Goal: Task Accomplishment & Management: Manage account settings

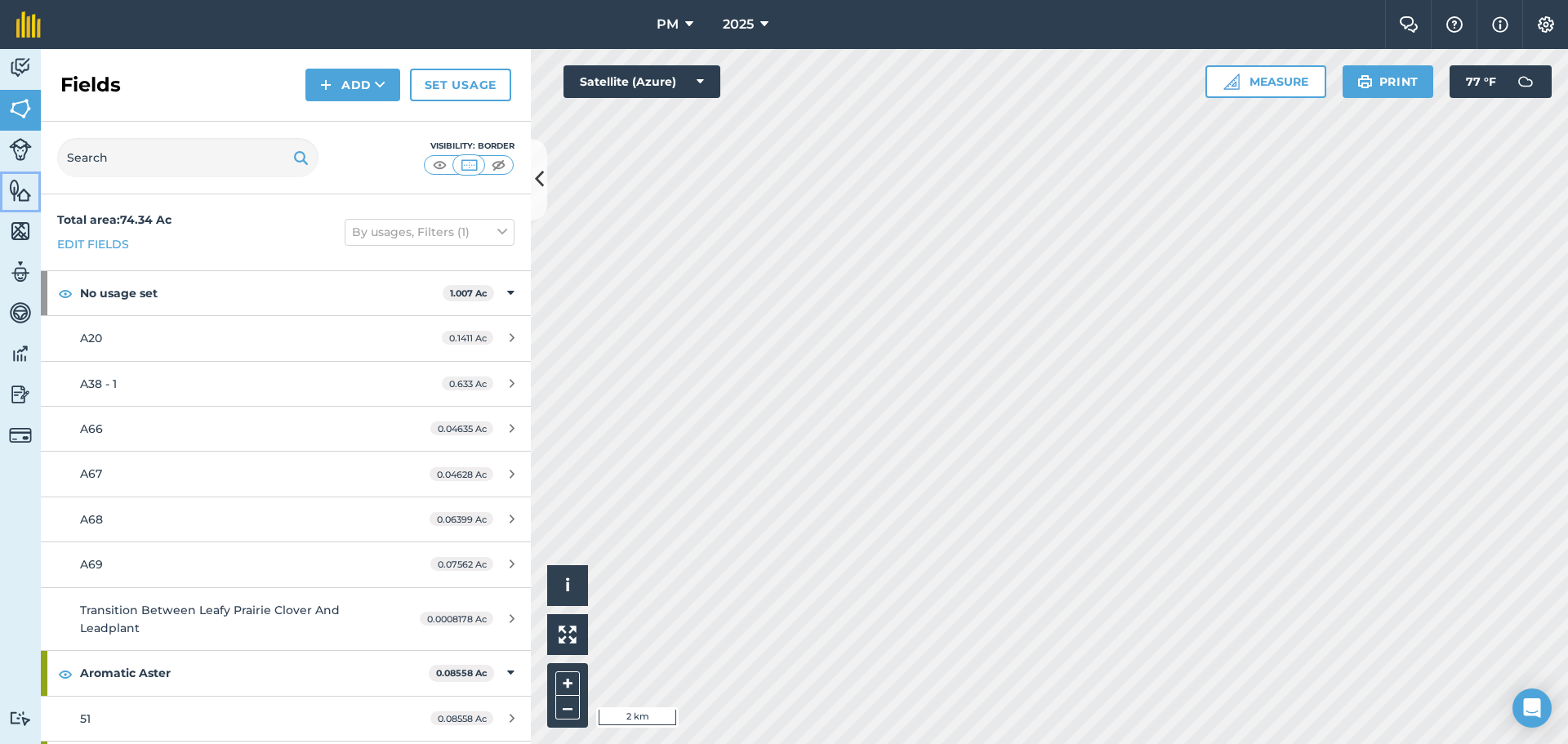
click at [17, 197] on img at bounding box center [20, 190] width 22 height 24
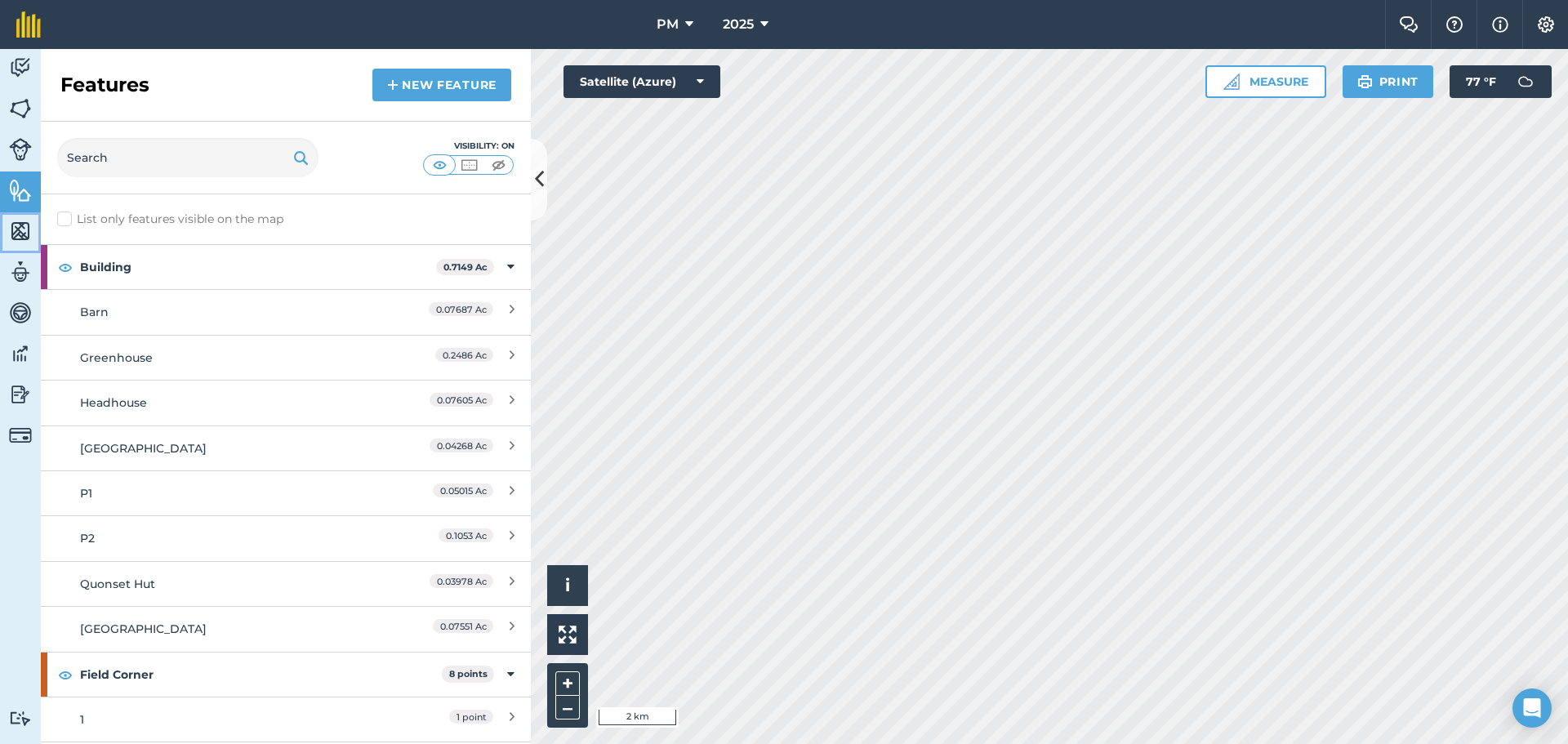
click at [20, 226] on img at bounding box center [20, 231] width 22 height 24
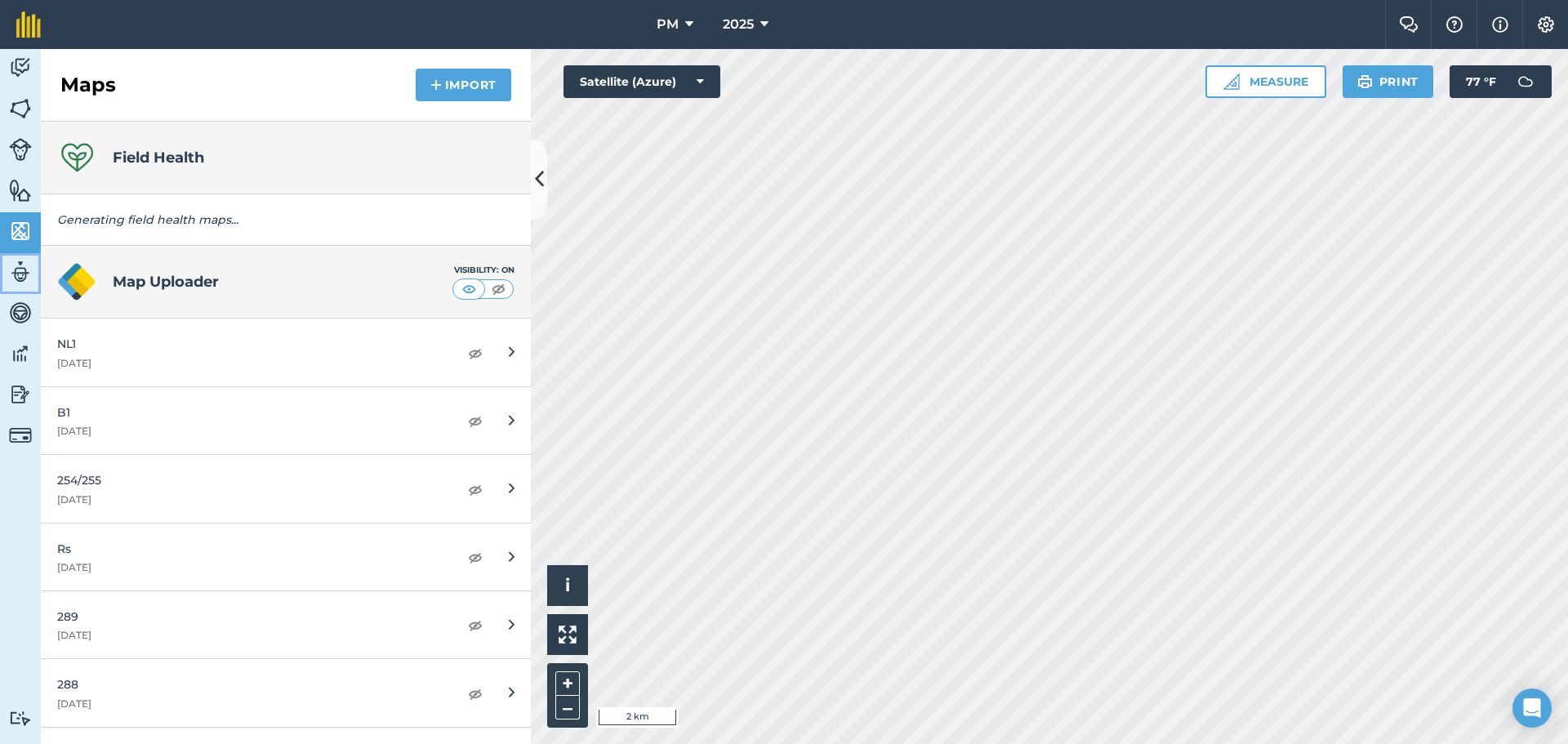
click at [17, 265] on img at bounding box center [20, 271] width 22 height 24
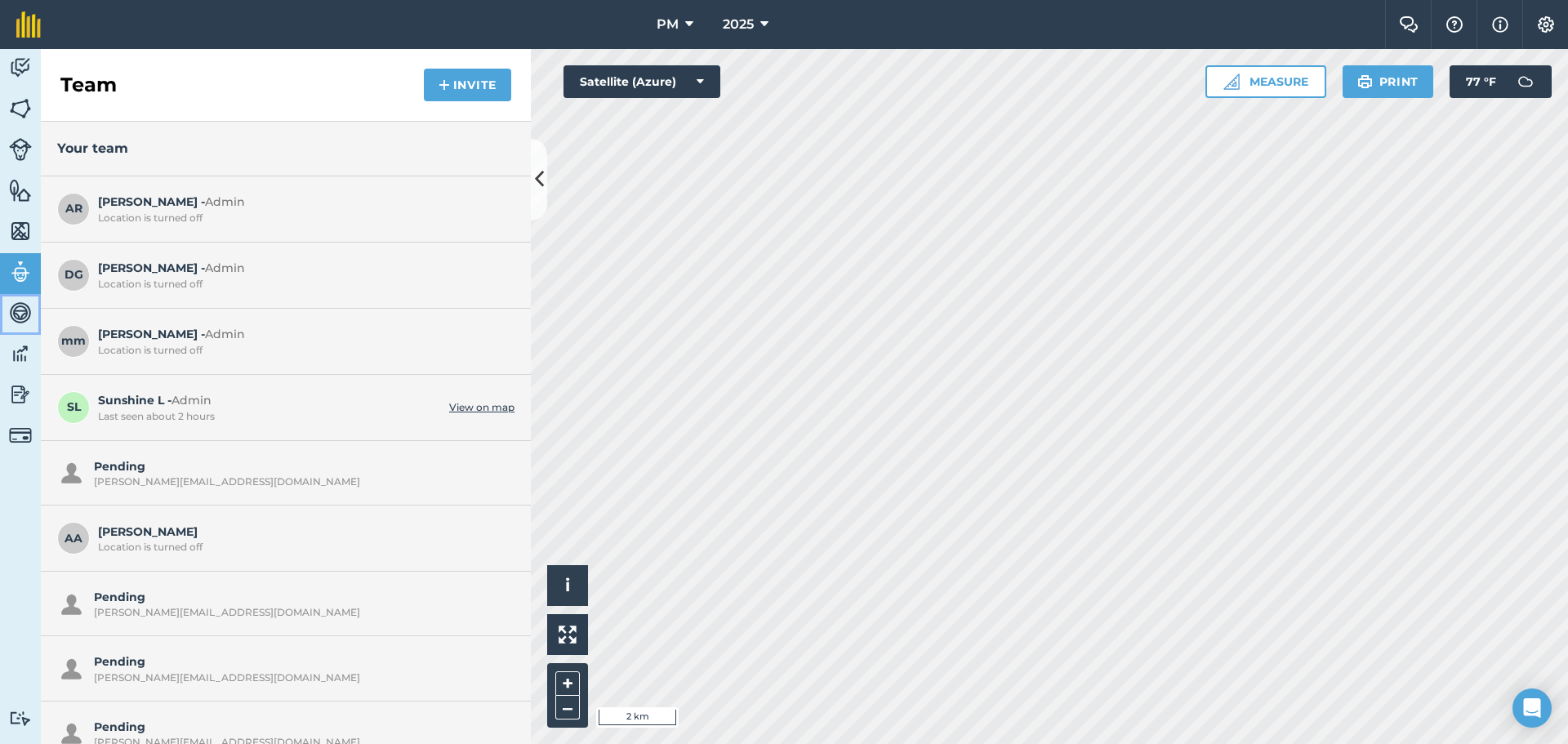
click at [27, 330] on link "Vehicles" at bounding box center [20, 314] width 41 height 41
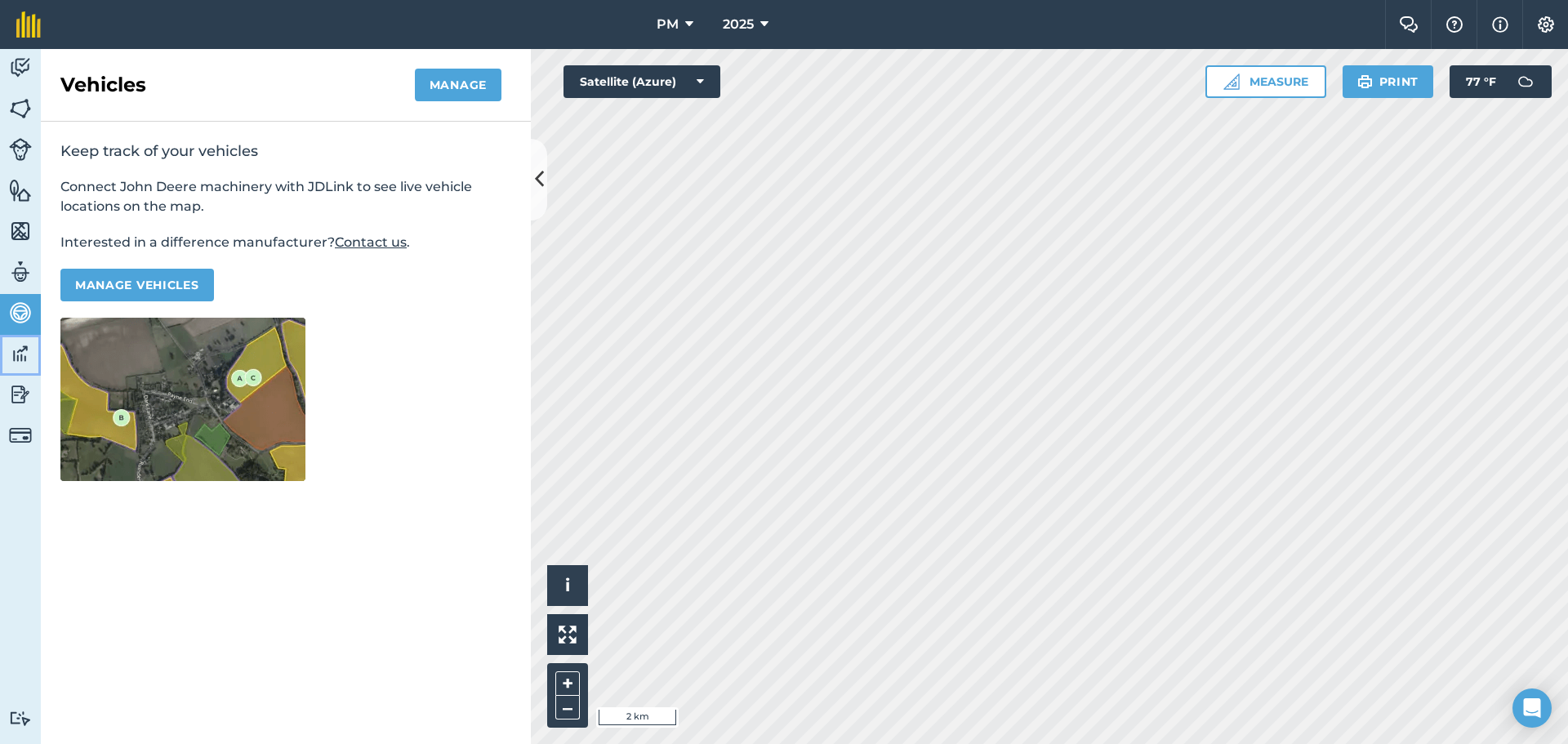
click at [27, 342] on img at bounding box center [20, 353] width 22 height 24
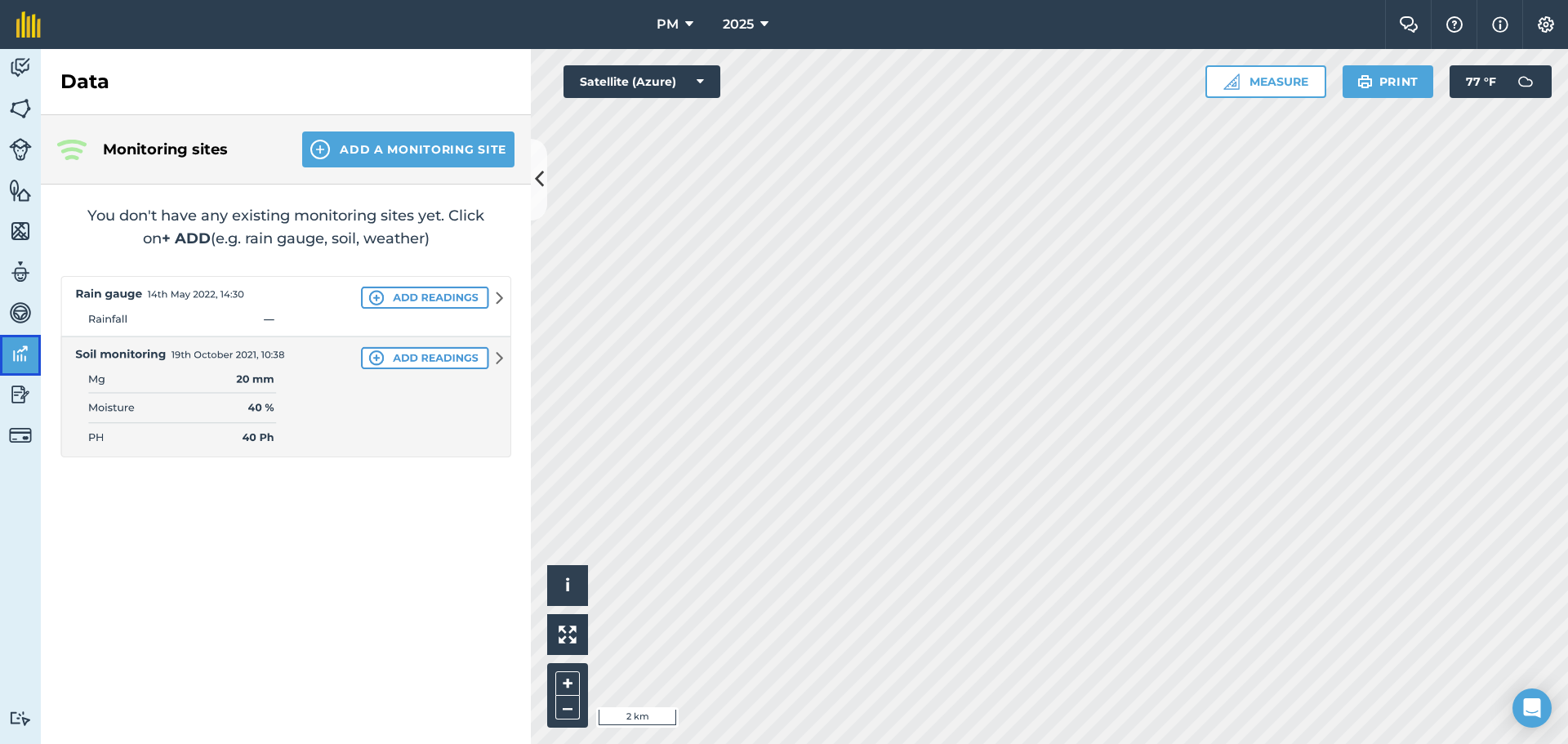
click at [28, 366] on link "Data" at bounding box center [20, 355] width 41 height 41
click at [28, 386] on img at bounding box center [20, 394] width 22 height 24
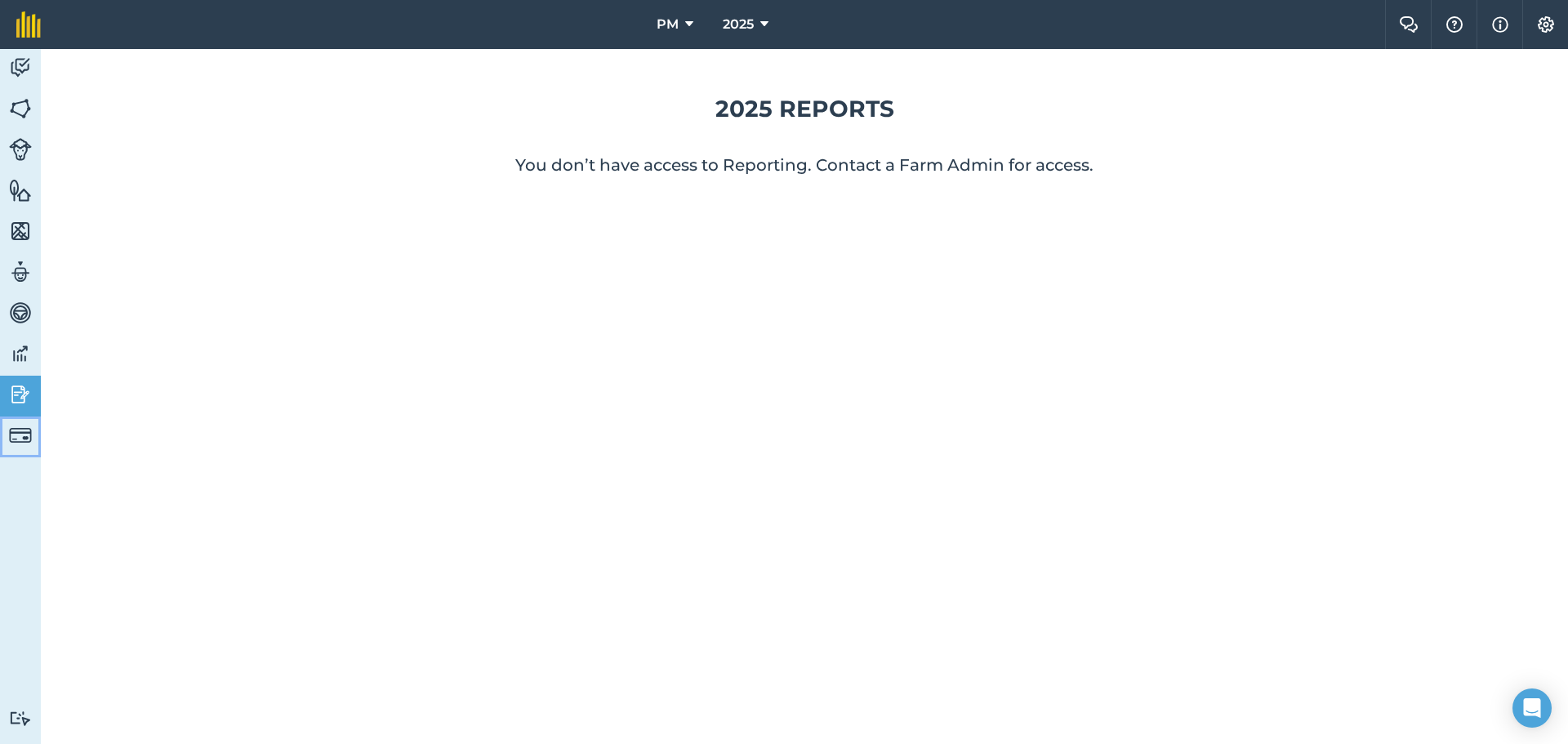
click at [22, 419] on link "Billing" at bounding box center [20, 436] width 41 height 41
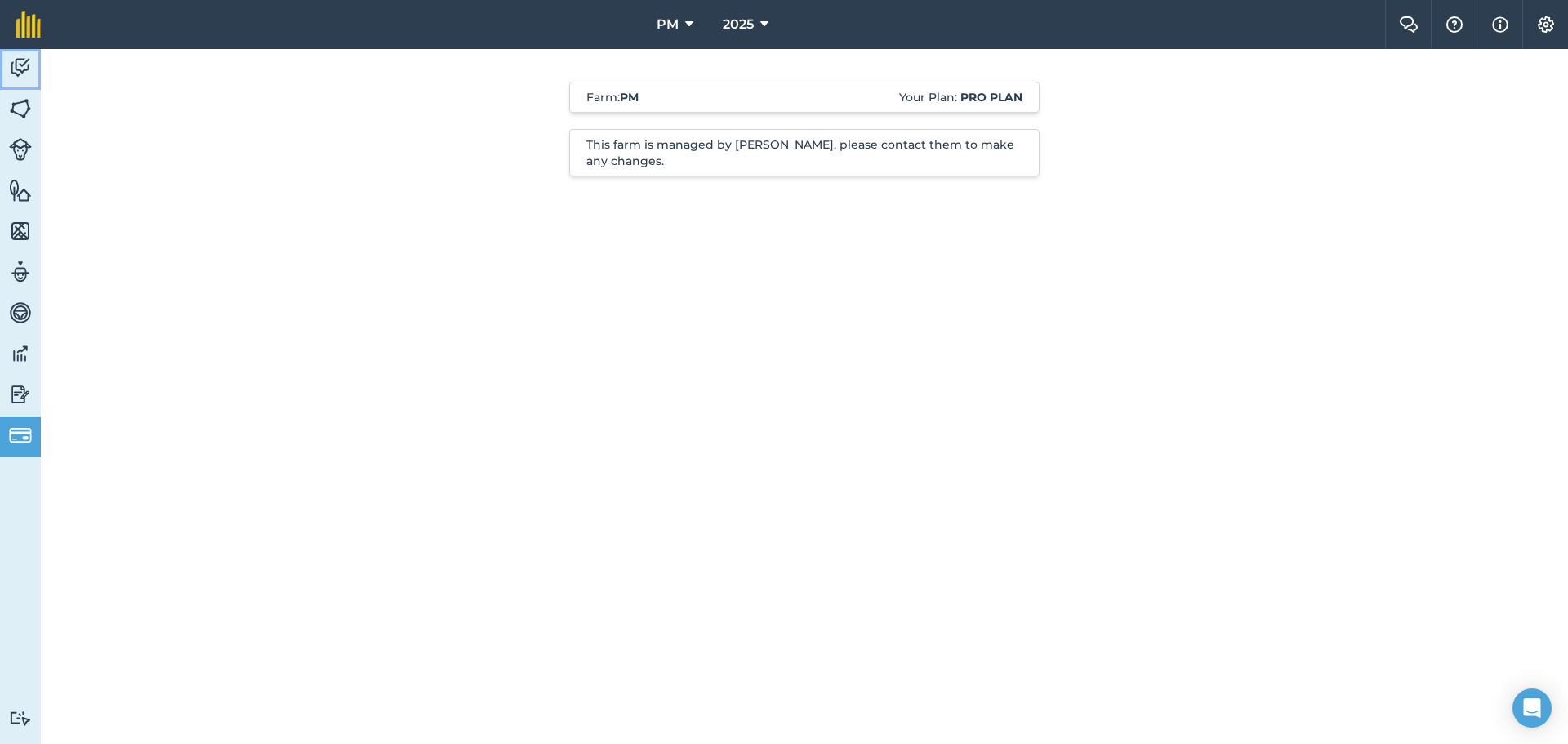
click at [26, 69] on img at bounding box center [20, 67] width 22 height 24
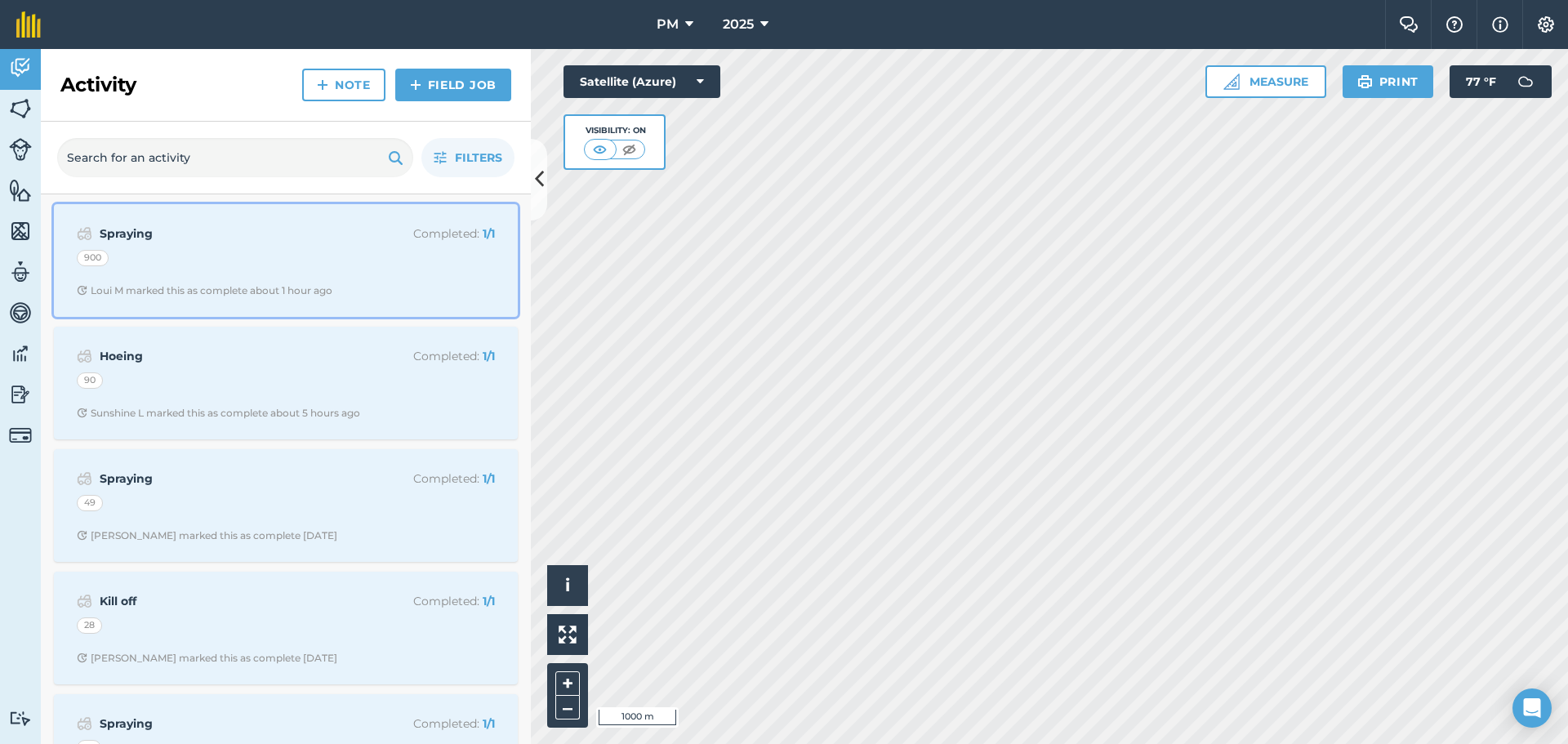
click at [373, 271] on div "Spraying Completed : 1 / 1 900 Loui M marked this as complete about 1 hour ago" at bounding box center [286, 260] width 445 height 93
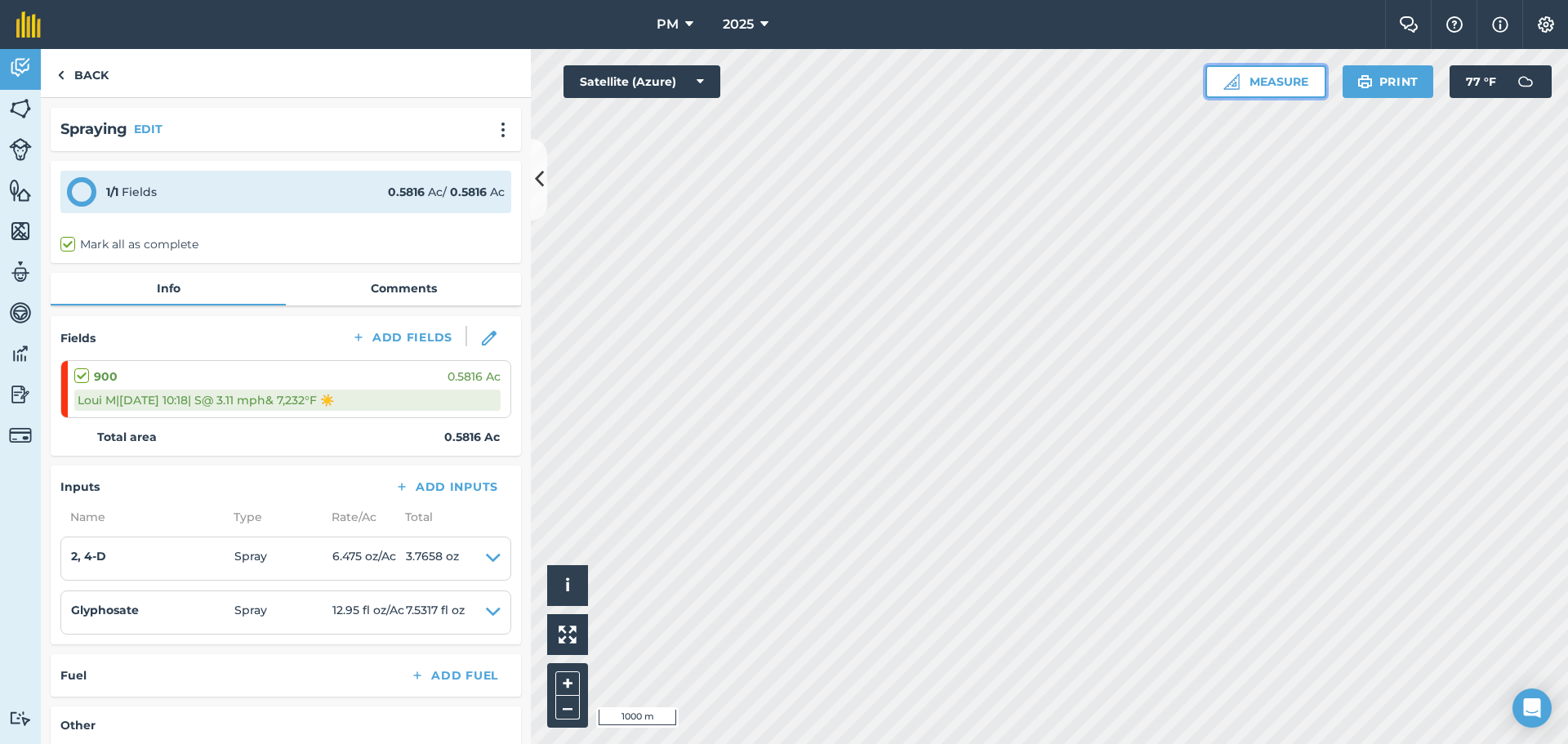
click at [1274, 84] on button "Measure" at bounding box center [1266, 81] width 121 height 32
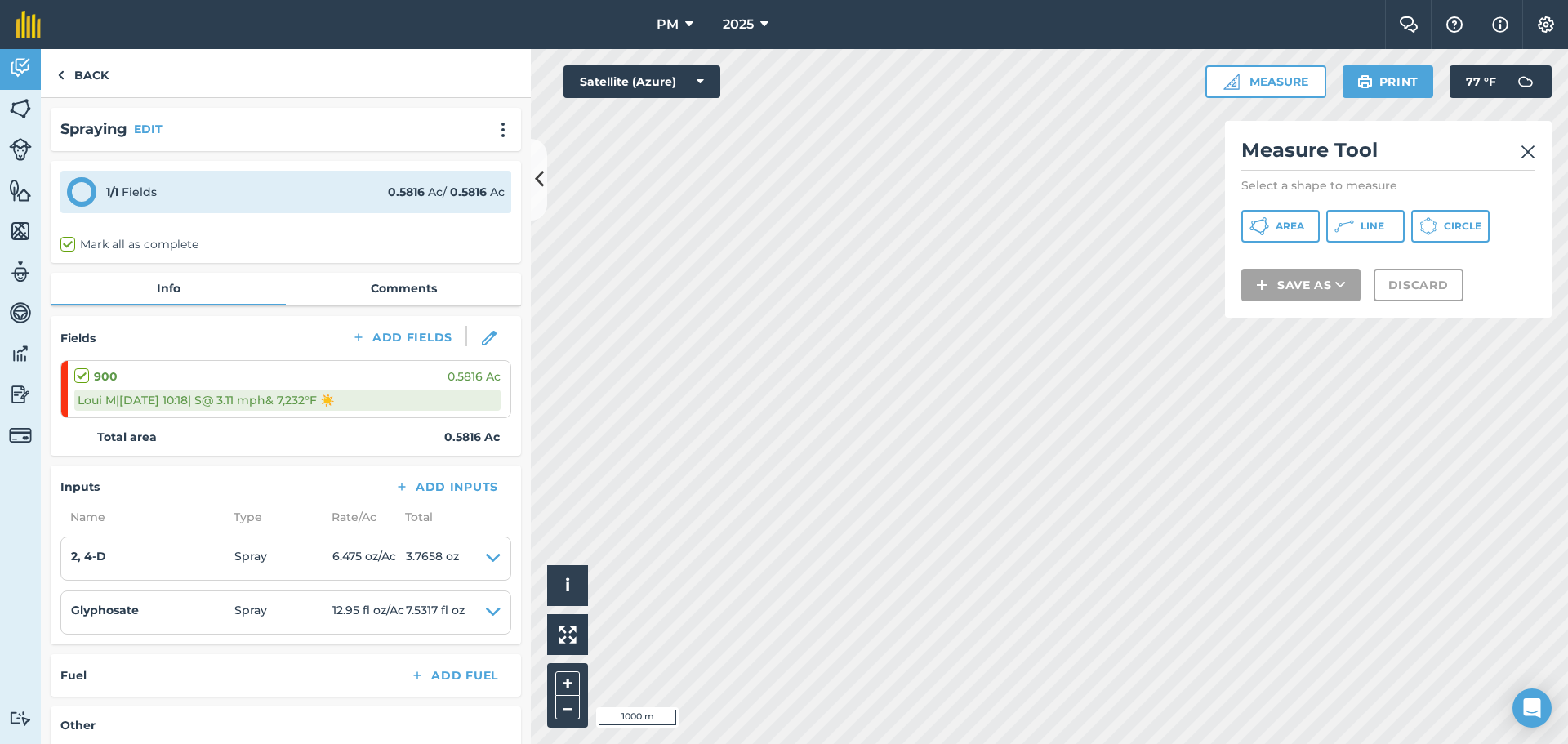
click at [1510, 150] on h2 "Measure Tool" at bounding box center [1388, 154] width 294 height 33
click at [1521, 158] on img at bounding box center [1528, 152] width 15 height 20
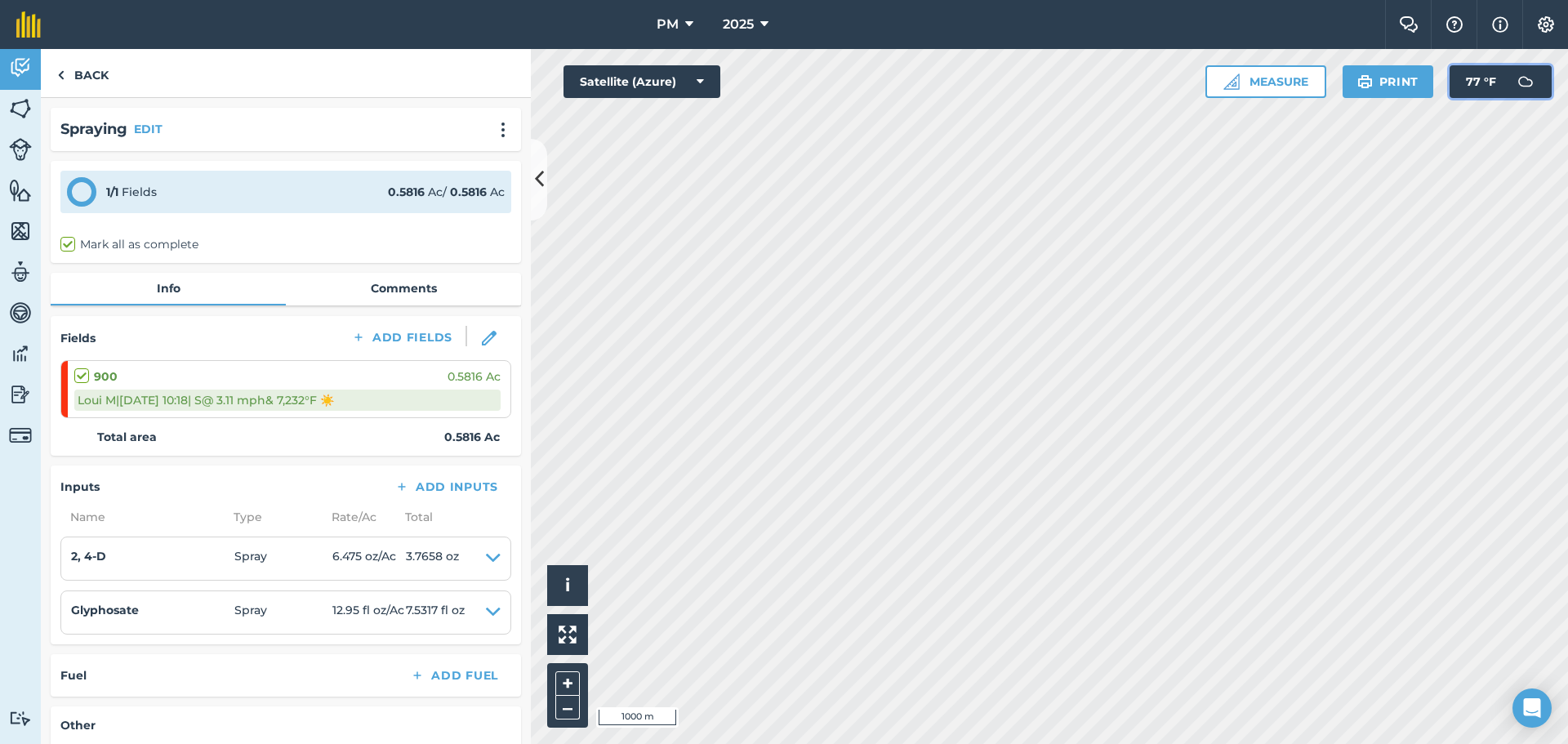
click at [1499, 85] on button "77 ° F" at bounding box center [1501, 81] width 102 height 32
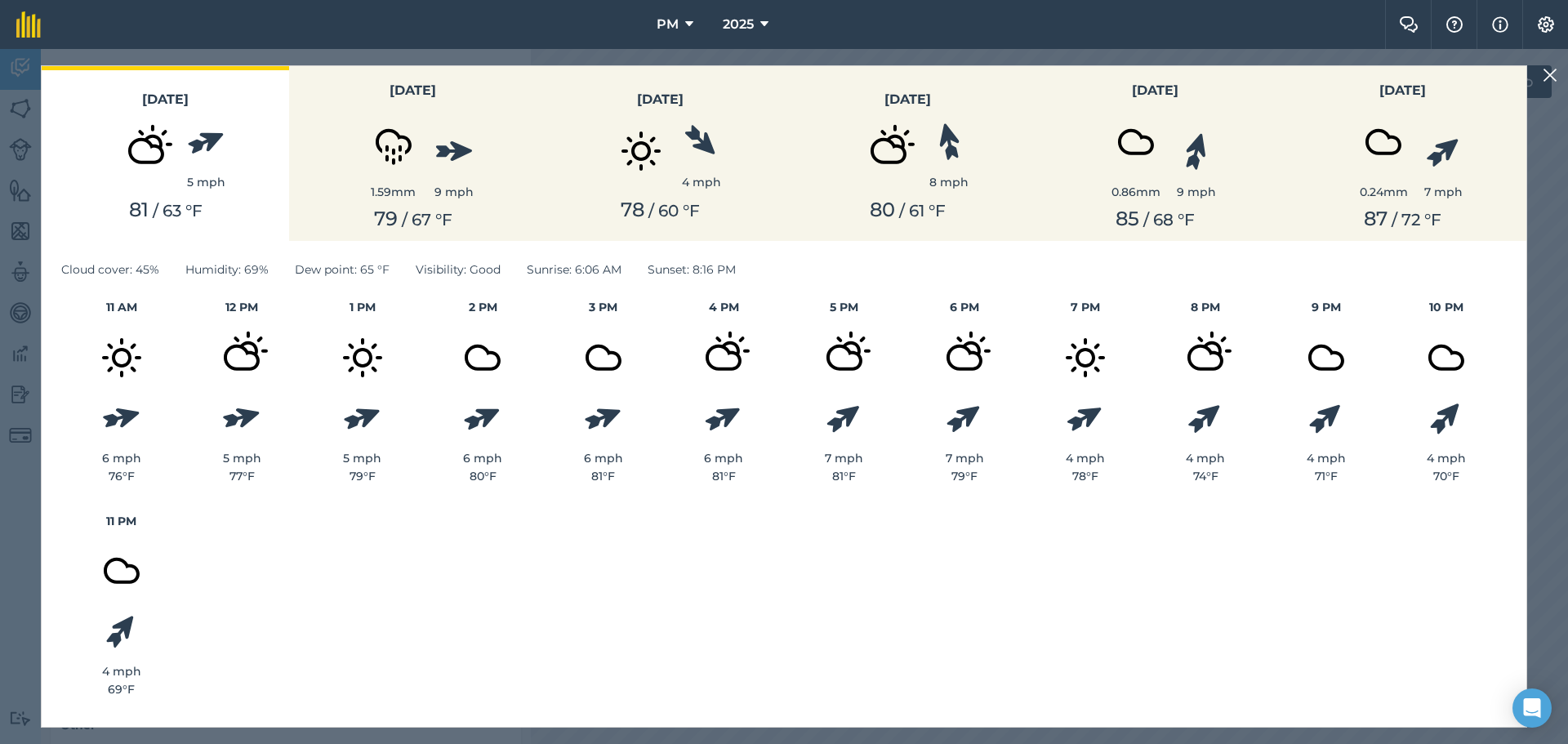
click at [1543, 92] on div "[DATE] 5 mph 81 / 63 ° F [DATE] 1.59 mm 9 mph 79 / 67 ° F [DATE] 4 mph 78 / 60 …" at bounding box center [784, 396] width 1568 height 695
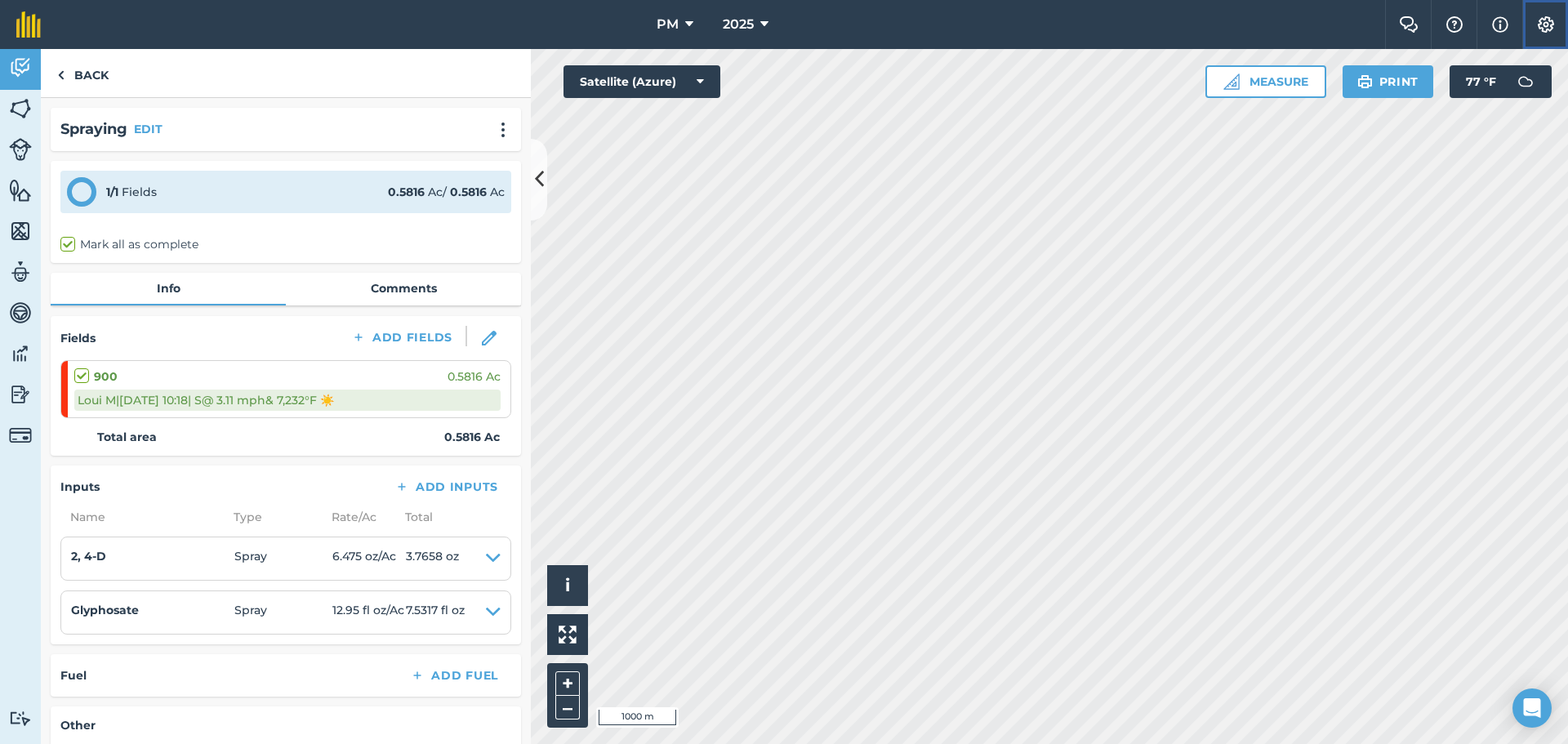
click at [1543, 37] on button "Settings" at bounding box center [1545, 24] width 46 height 49
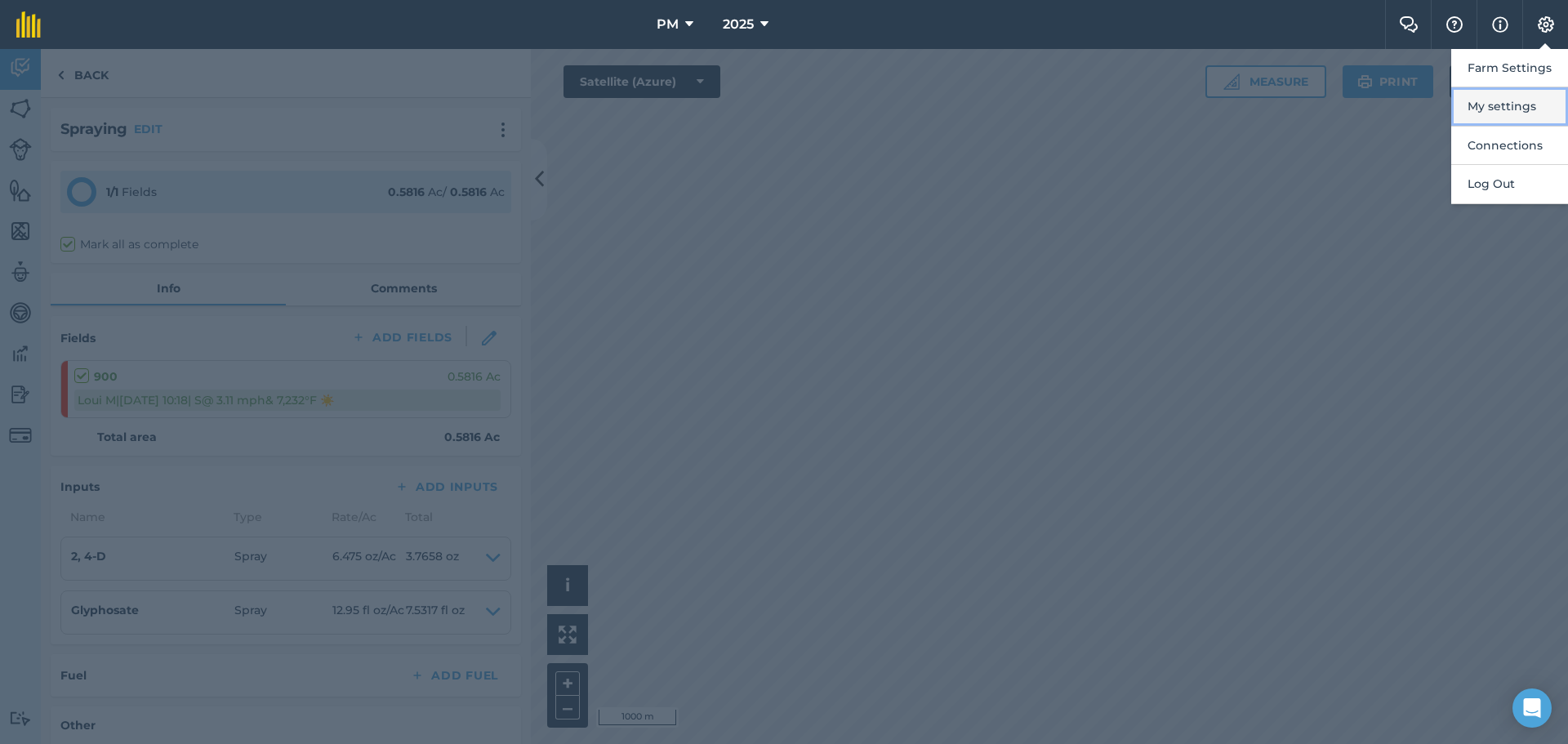
click at [1520, 107] on button "My settings" at bounding box center [1510, 107] width 117 height 38
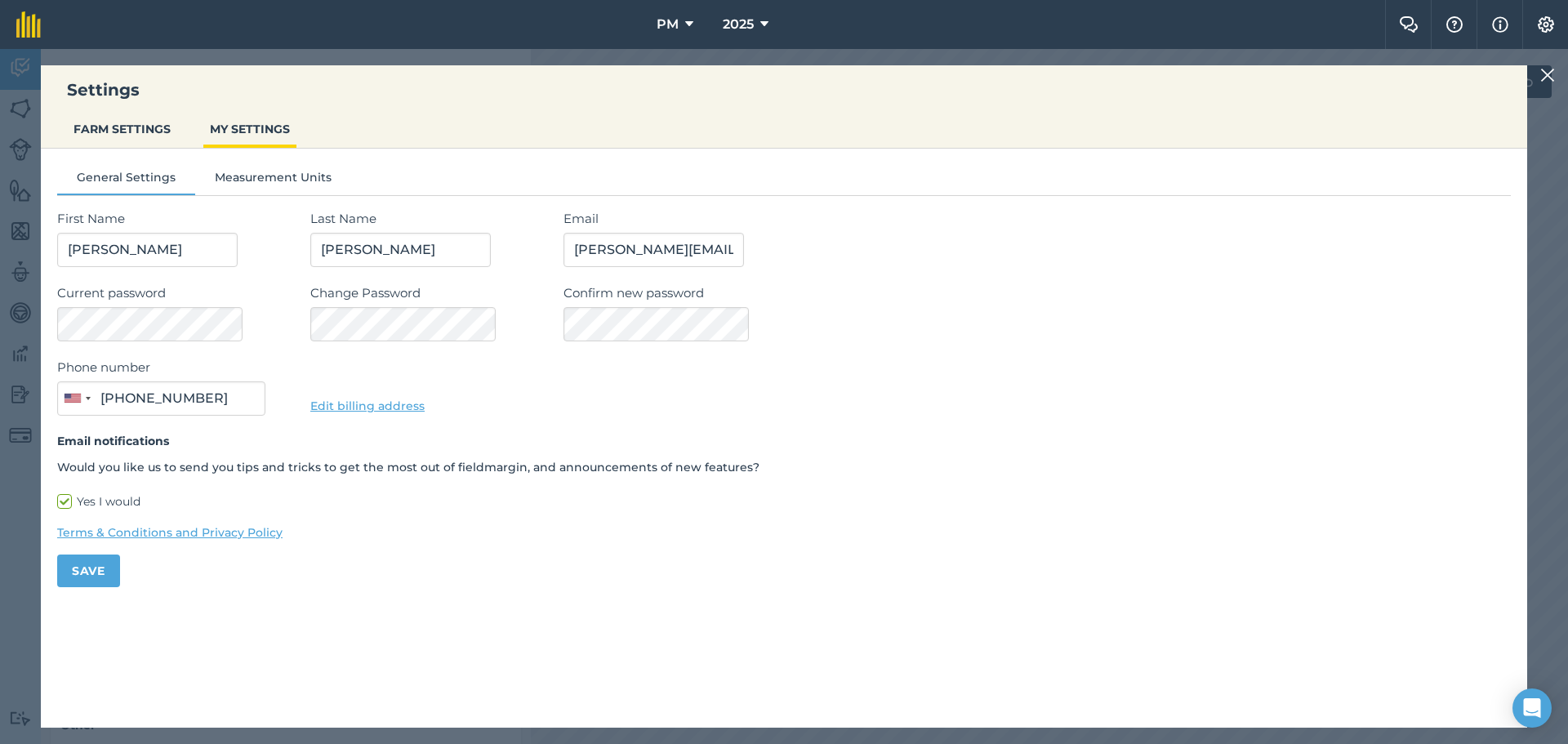
type input "[PHONE_NUMBER]"
click at [163, 135] on button "FARM SETTINGS" at bounding box center [122, 128] width 110 height 31
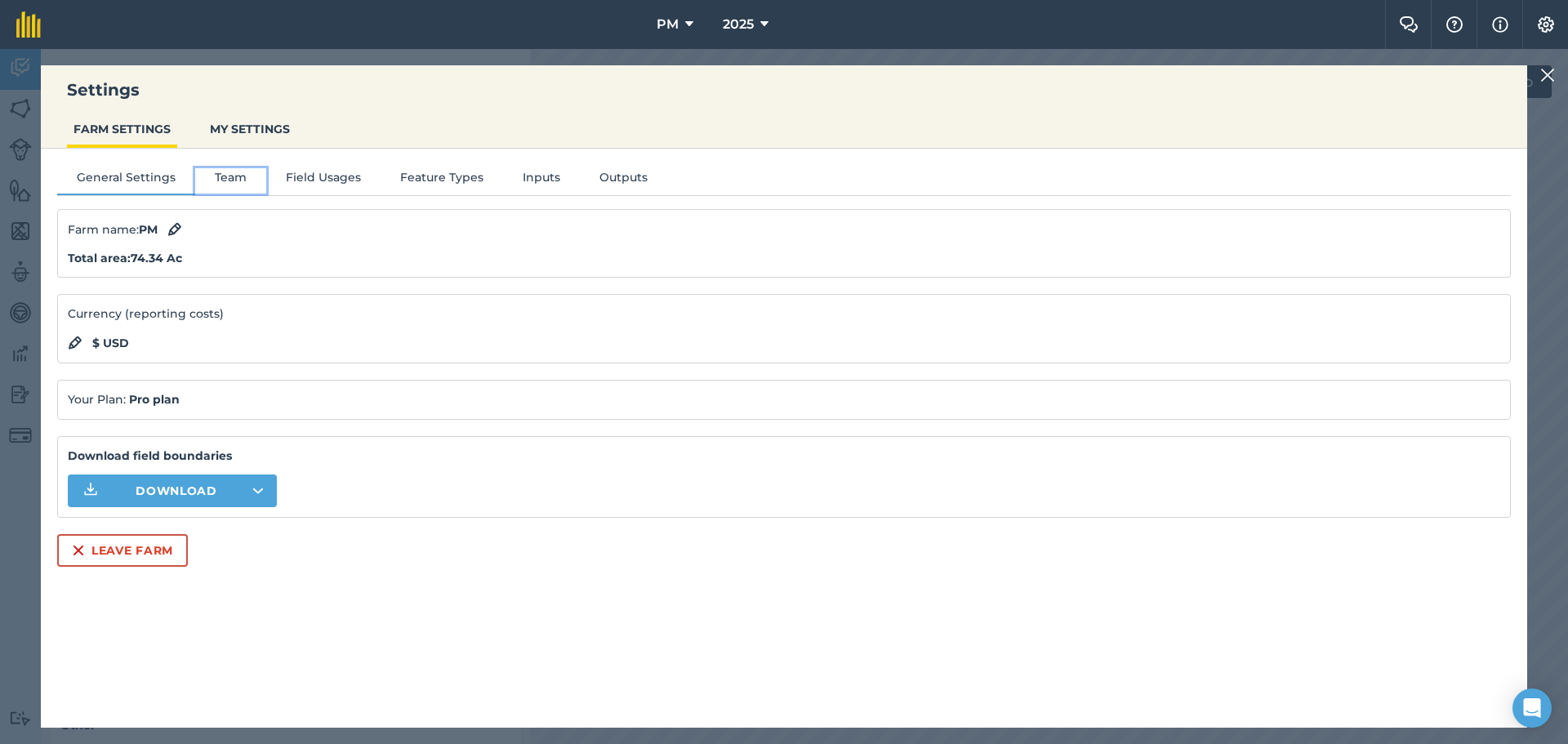
click at [234, 175] on button "Team" at bounding box center [230, 180] width 71 height 24
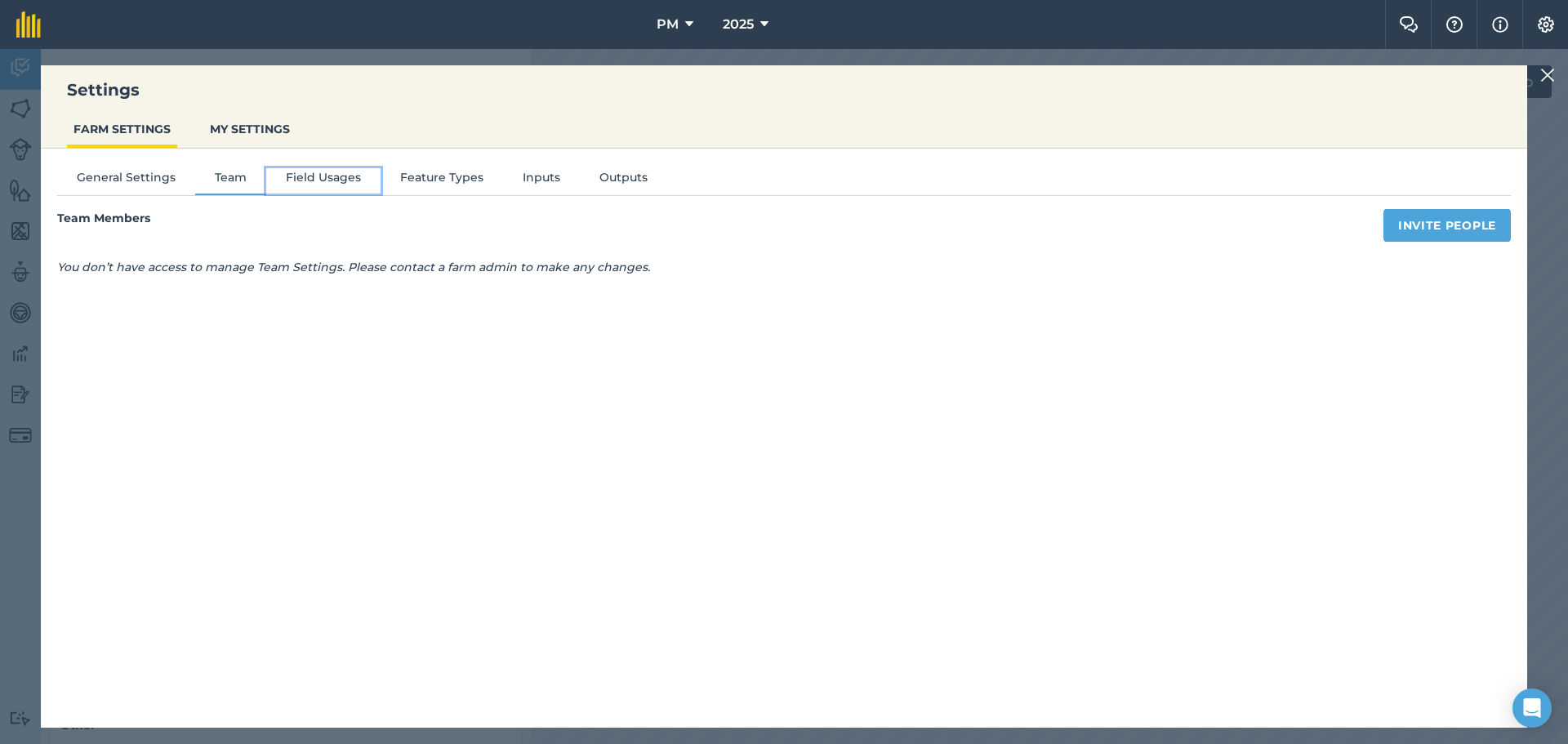
click at [316, 180] on button "Field Usages" at bounding box center [323, 180] width 114 height 24
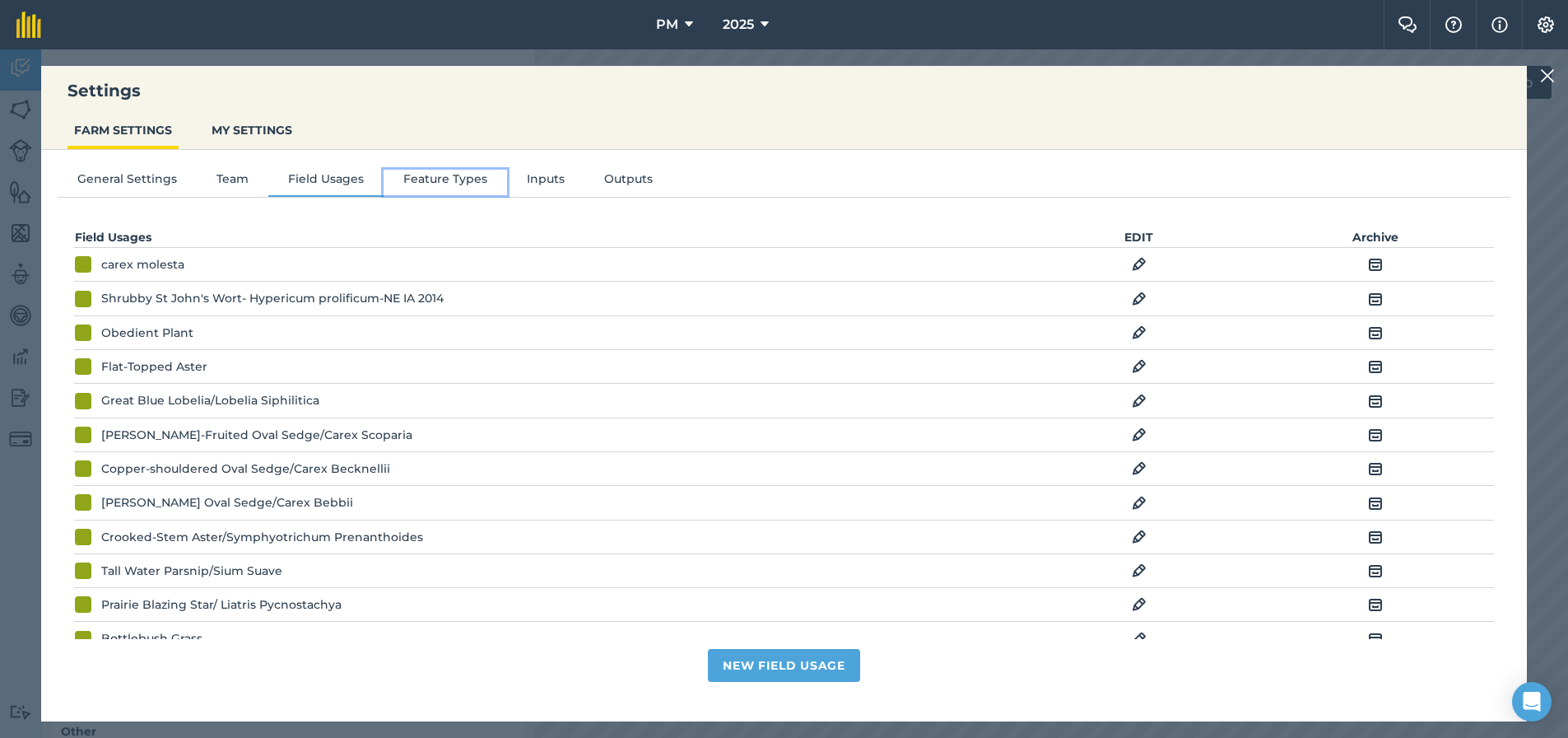
click at [471, 185] on button "Feature Types" at bounding box center [445, 181] width 123 height 24
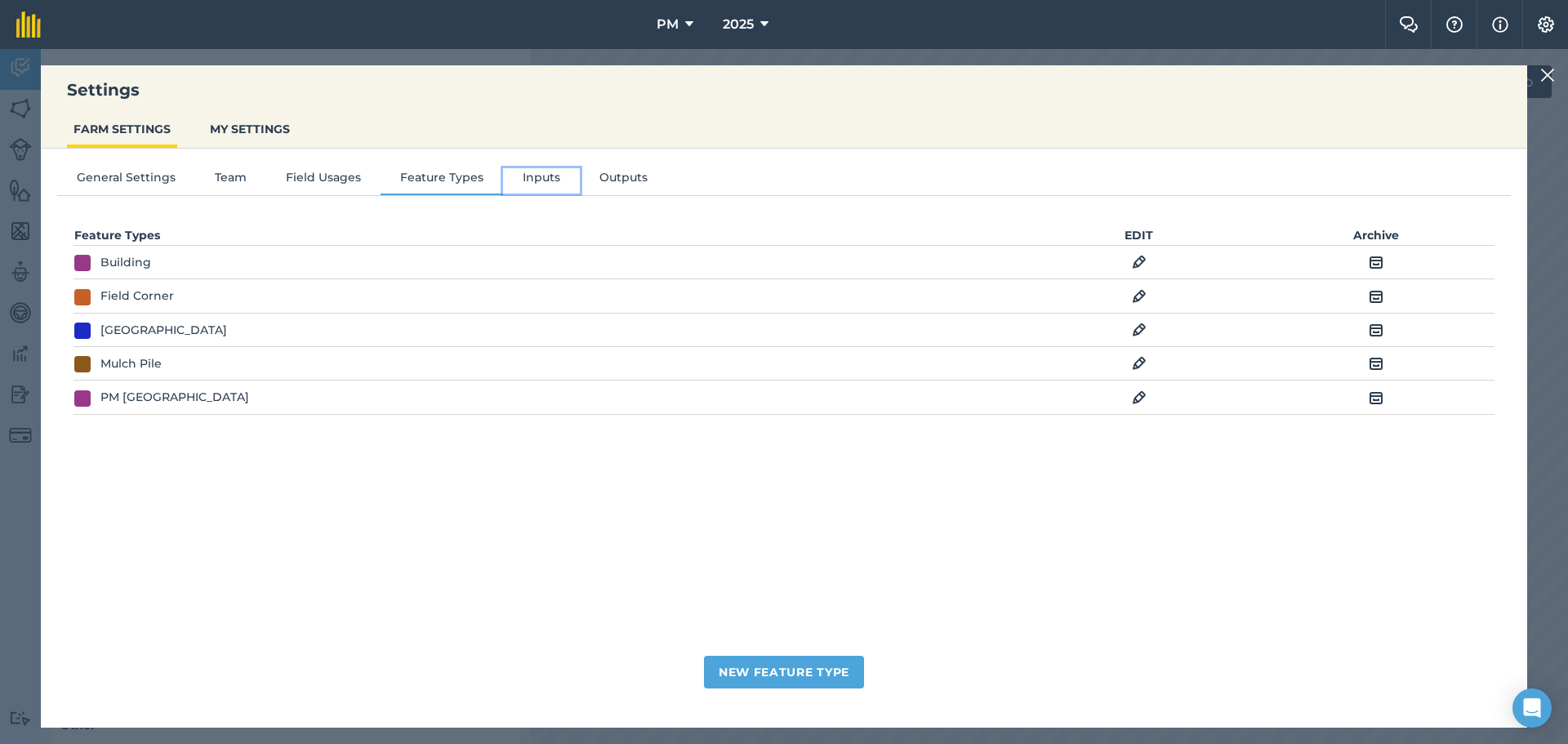
click at [551, 176] on button "Inputs" at bounding box center [541, 180] width 77 height 24
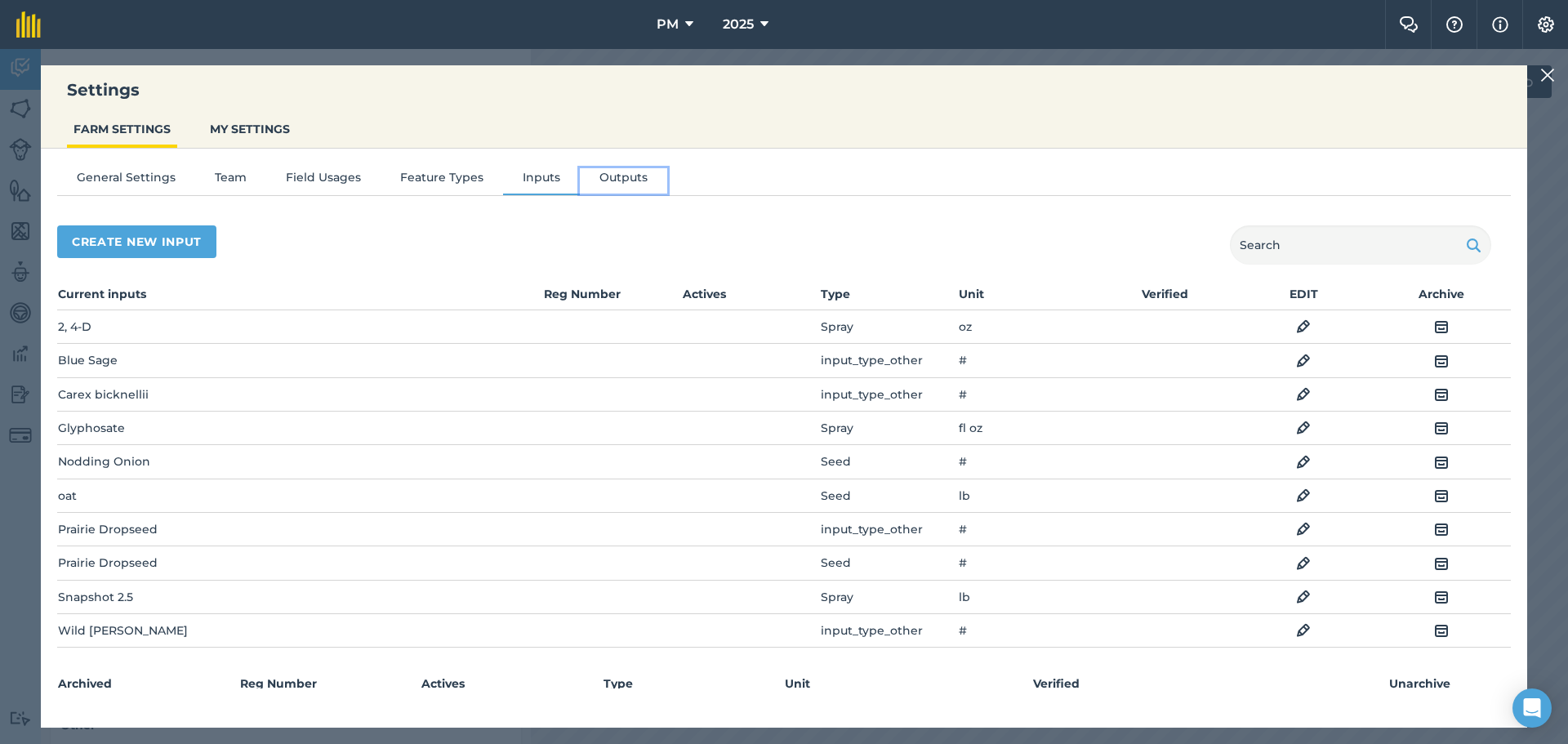
click at [622, 188] on button "Outputs" at bounding box center [623, 180] width 87 height 24
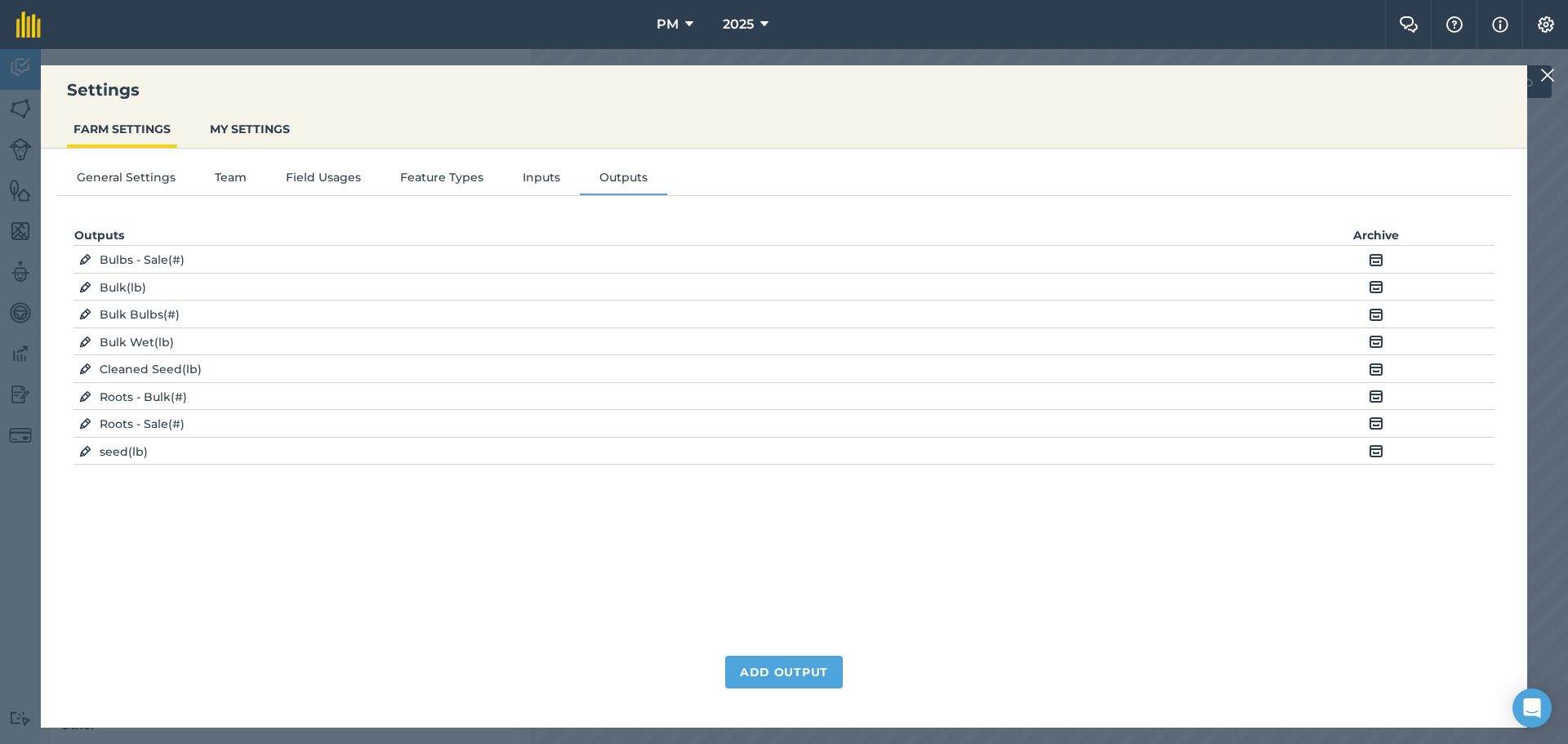
click at [1553, 72] on img at bounding box center [1548, 75] width 15 height 20
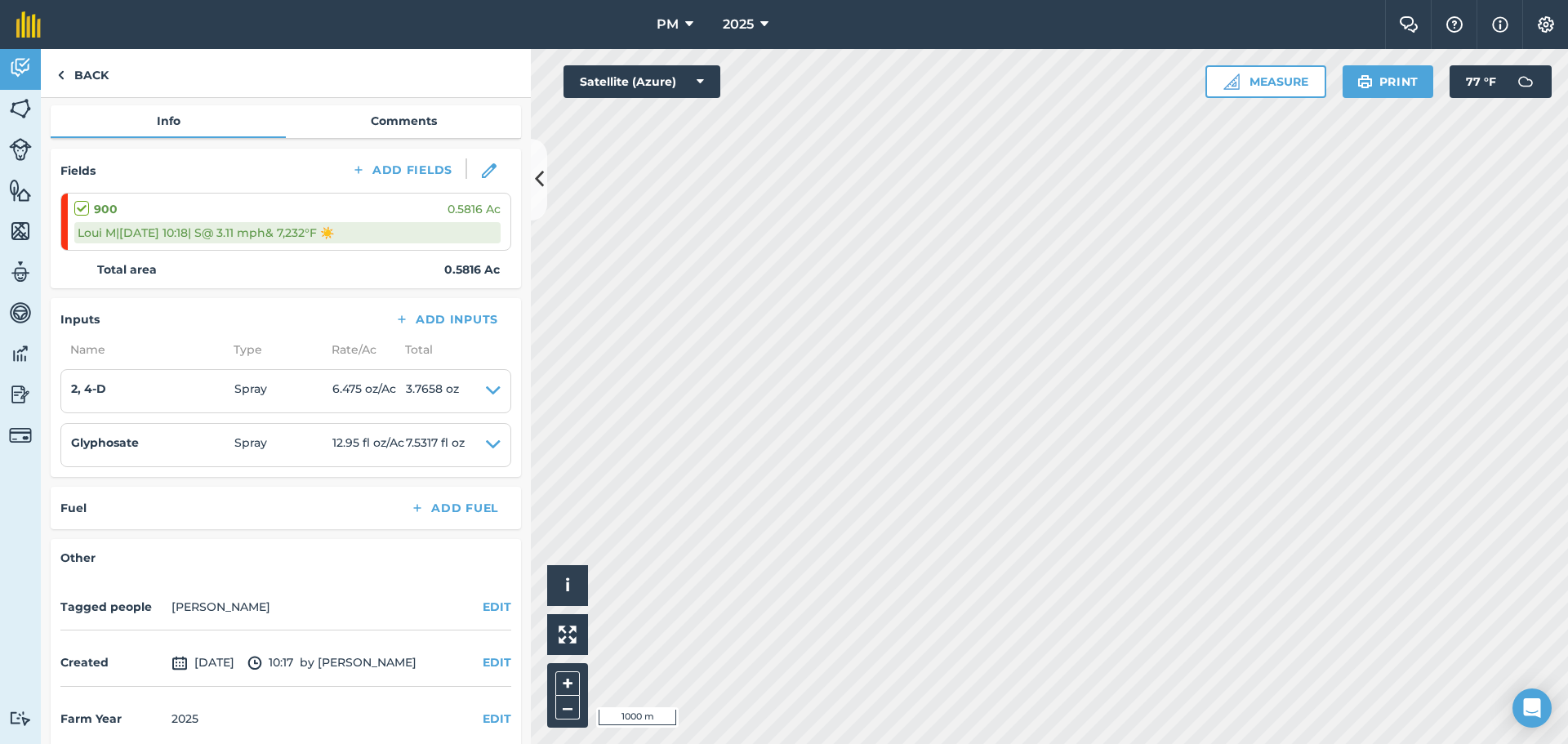
scroll to position [184, 0]
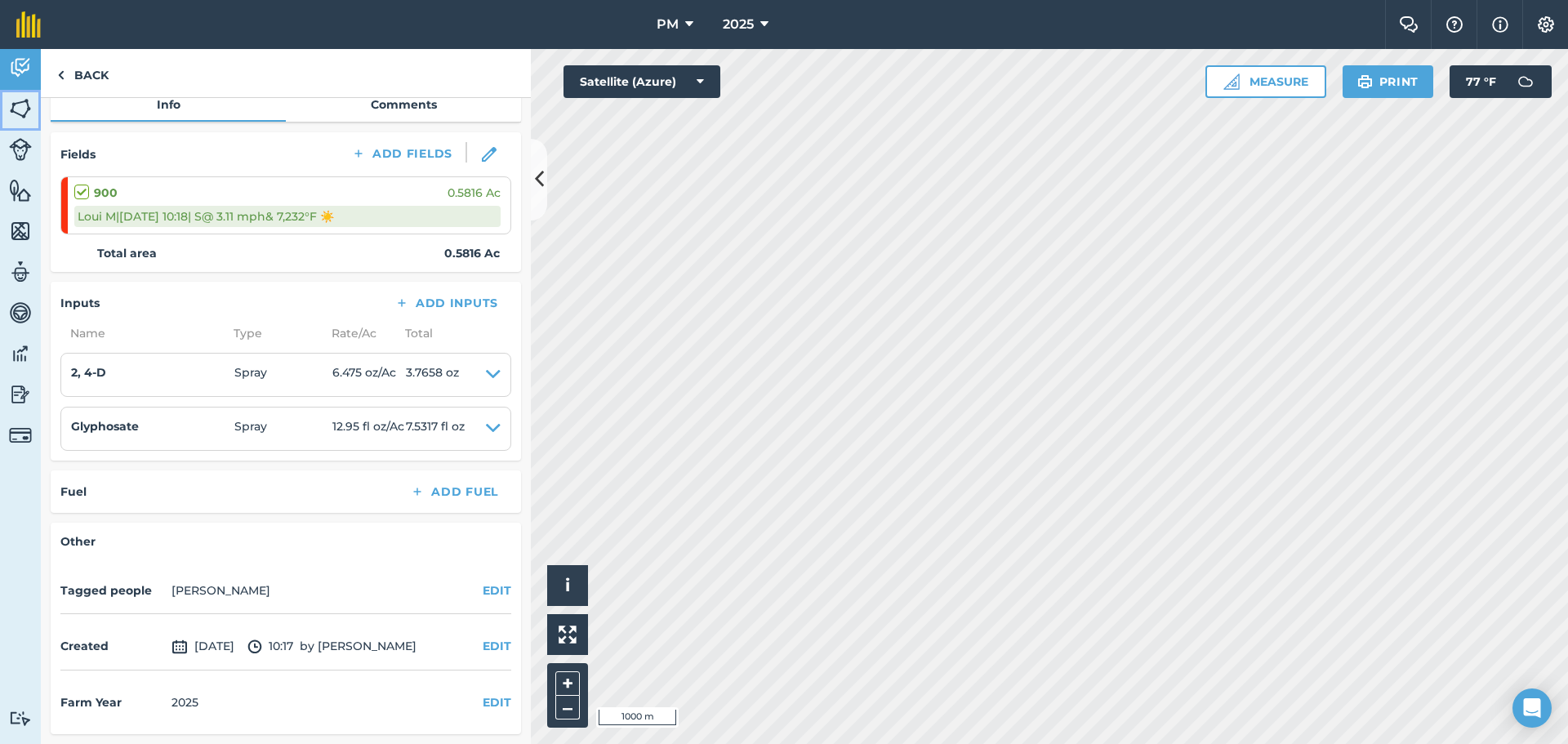
click at [26, 108] on img at bounding box center [20, 108] width 22 height 24
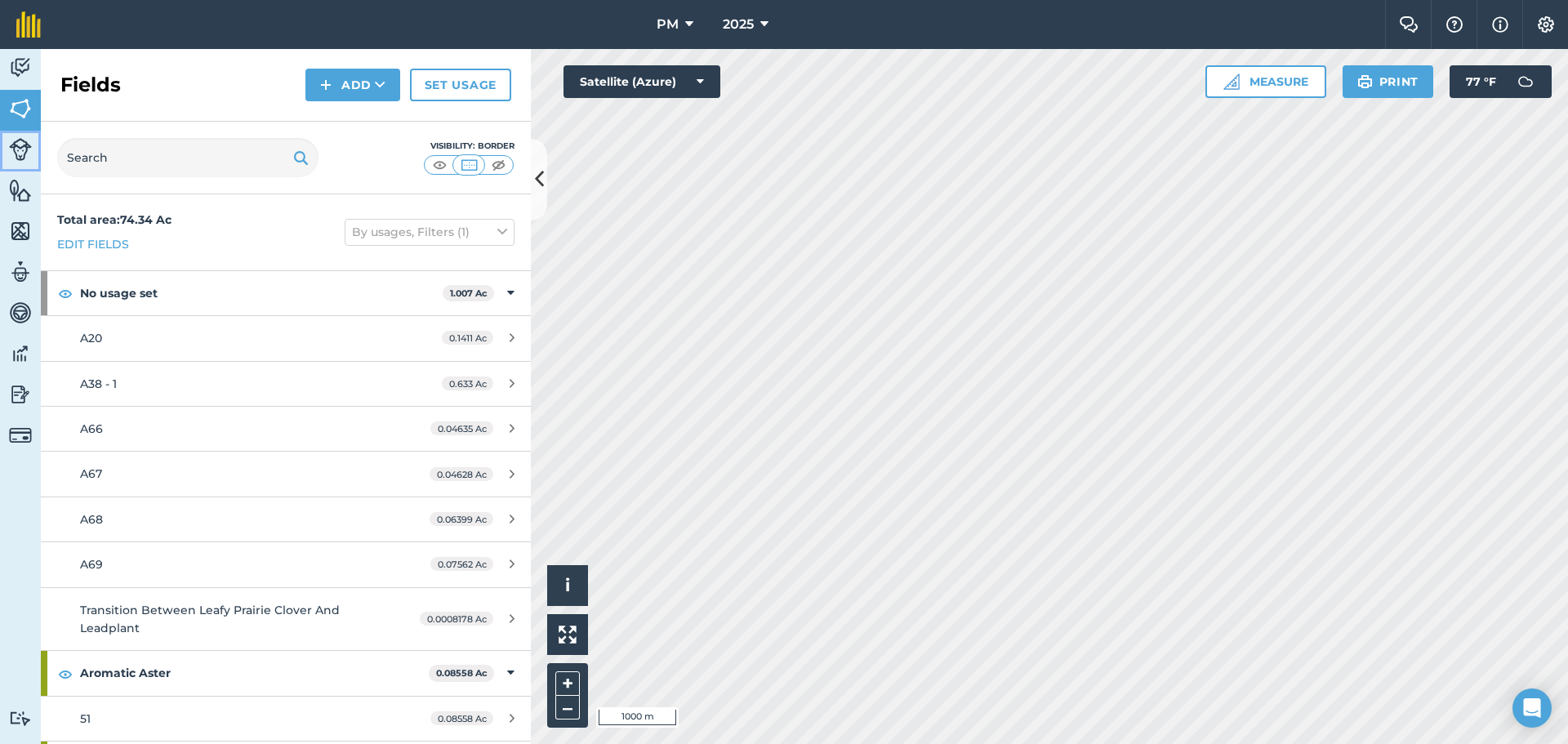
click at [30, 156] on img at bounding box center [20, 149] width 22 height 22
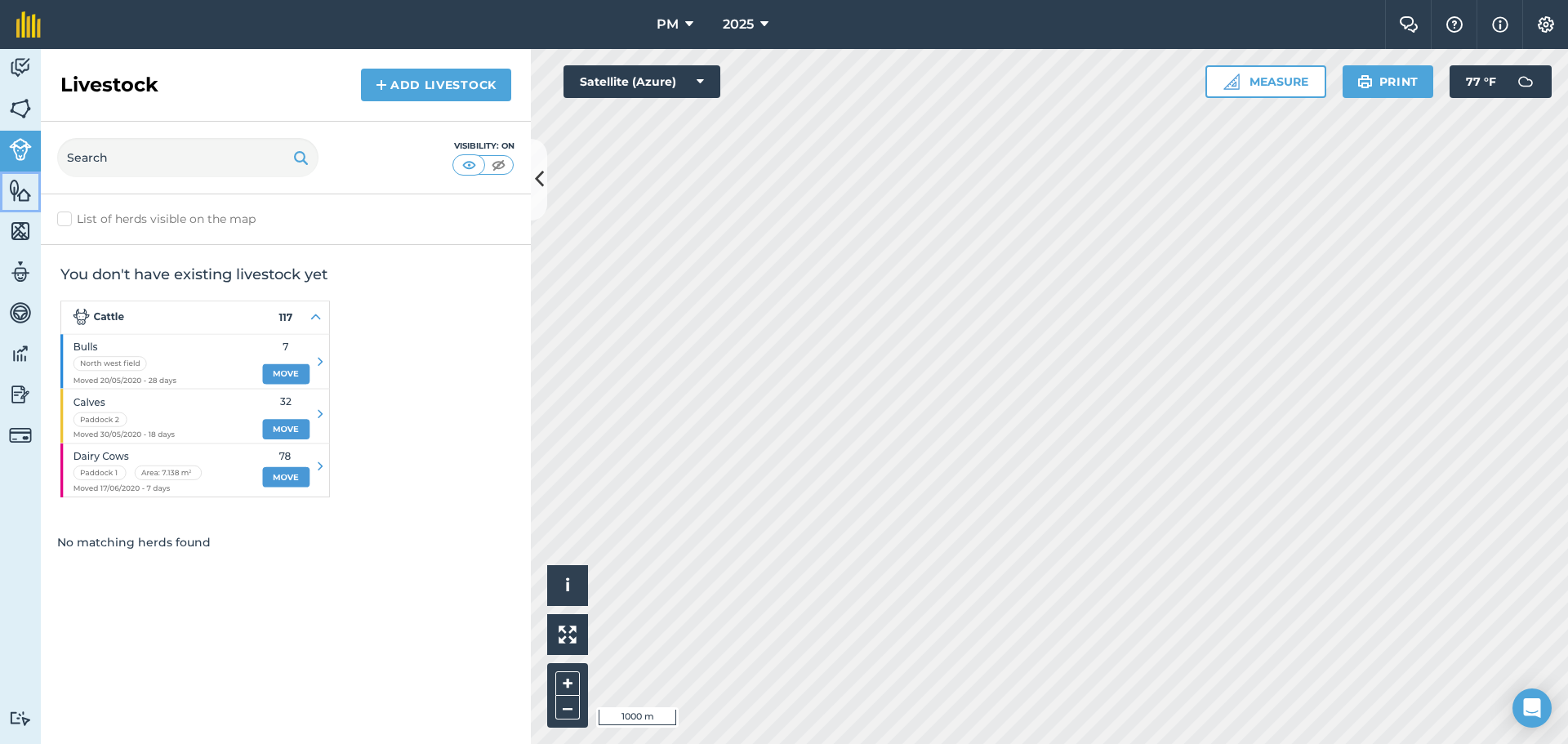
click at [26, 190] on img at bounding box center [20, 190] width 22 height 24
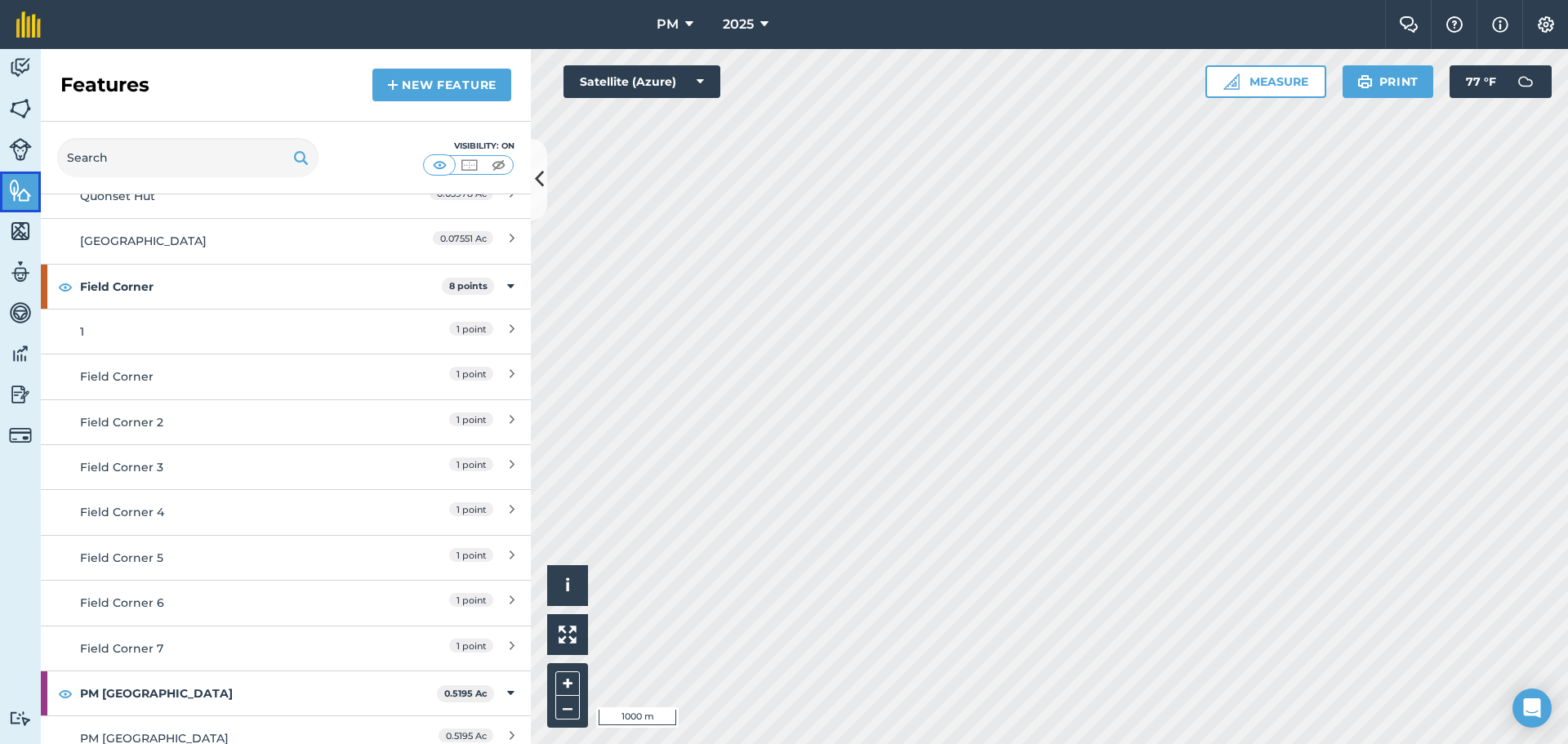
scroll to position [404, 0]
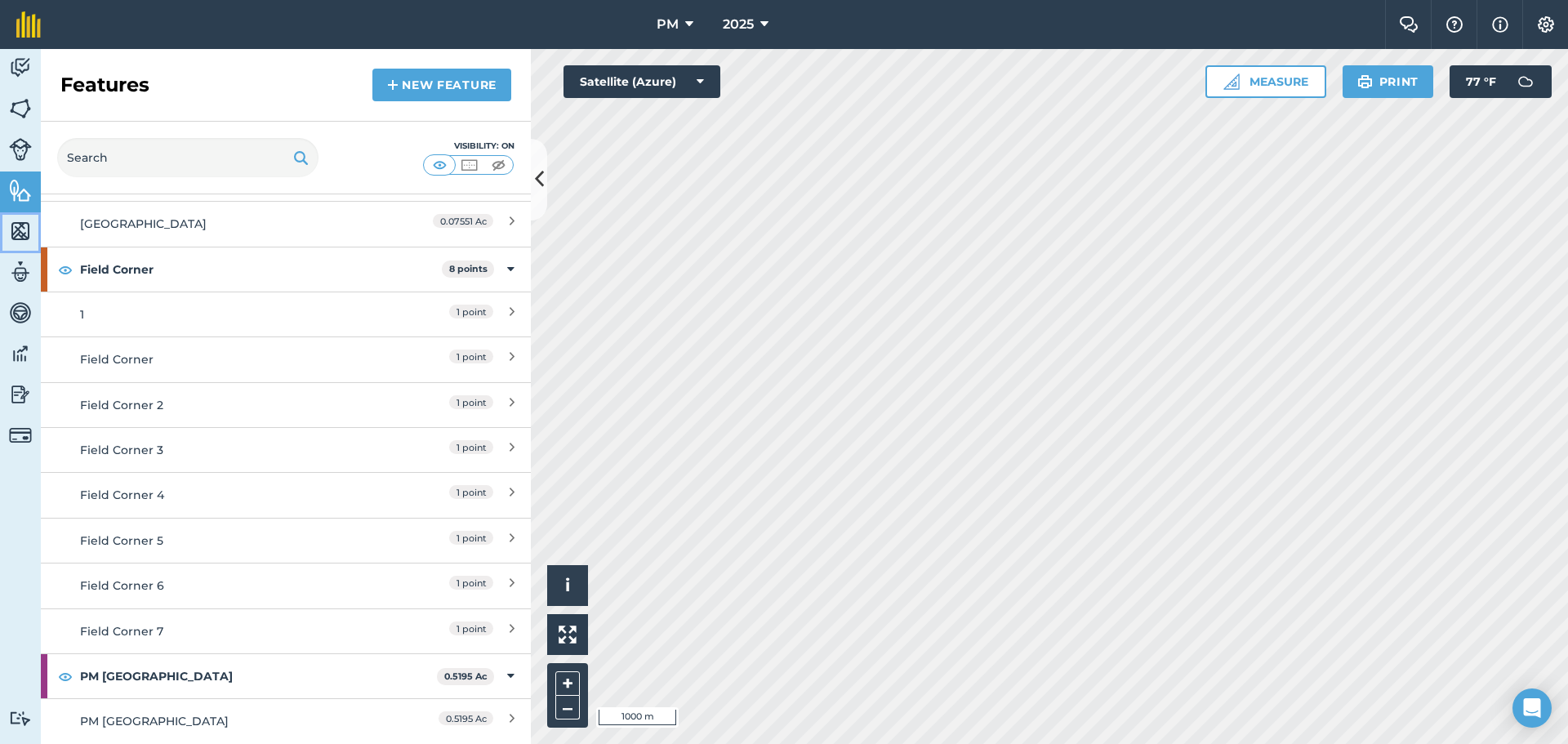
click at [19, 229] on img at bounding box center [20, 231] width 22 height 24
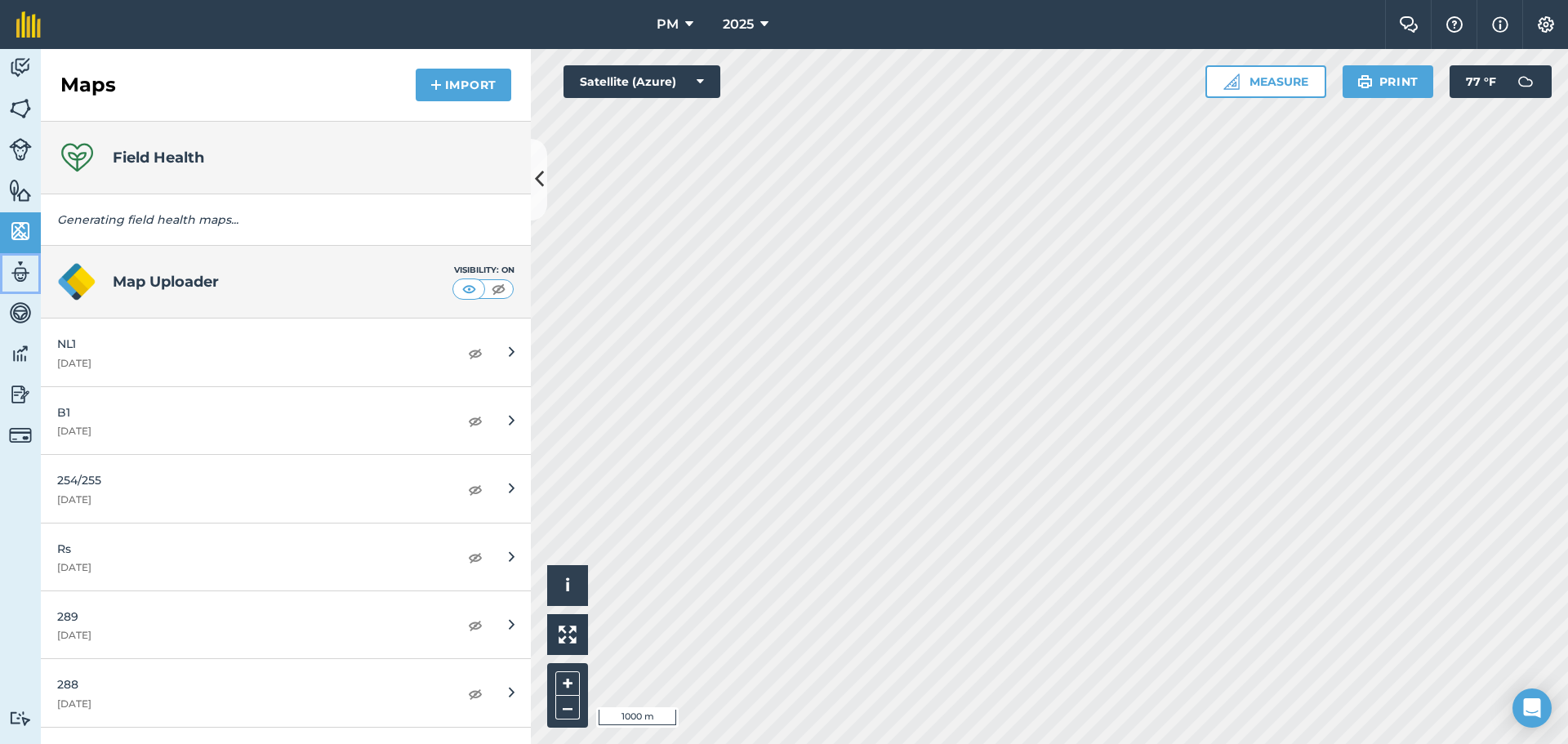
click at [22, 272] on img at bounding box center [20, 271] width 22 height 24
